Goal: Register for event/course

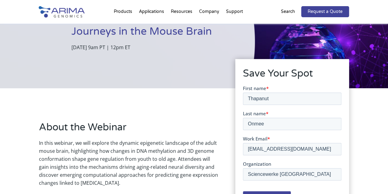
scroll to position [122, 0]
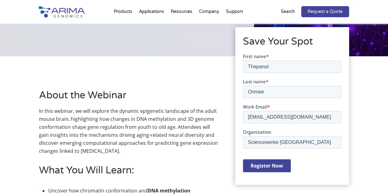
click at [280, 165] on input "Register Now" at bounding box center [267, 165] width 48 height 13
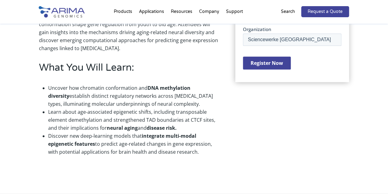
scroll to position [225, 0]
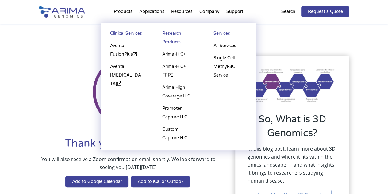
click at [125, 10] on li "Products Clinical Services Aventa FusionPlus Aventa [MEDICAL_DATA] Research Pro…" at bounding box center [123, 12] width 25 height 21
click at [170, 37] on link "Research Products" at bounding box center [178, 38] width 39 height 19
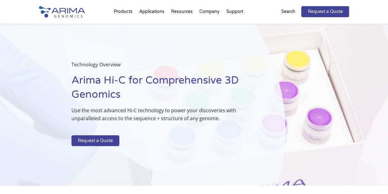
click at [171, 37] on div "Technology Overview Arima Hi-C for Comprehensive 3D Genomics Use the most advan…" at bounding box center [143, 105] width 286 height 162
